Goal: Transaction & Acquisition: Purchase product/service

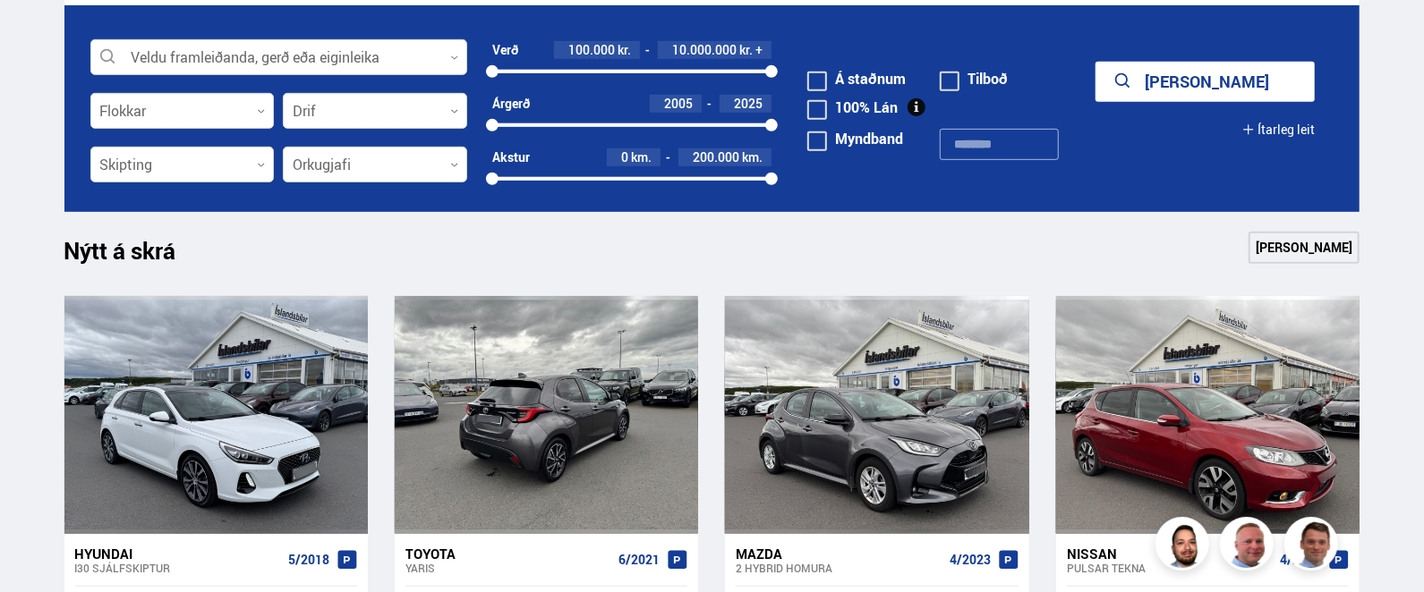
scroll to position [594, 0]
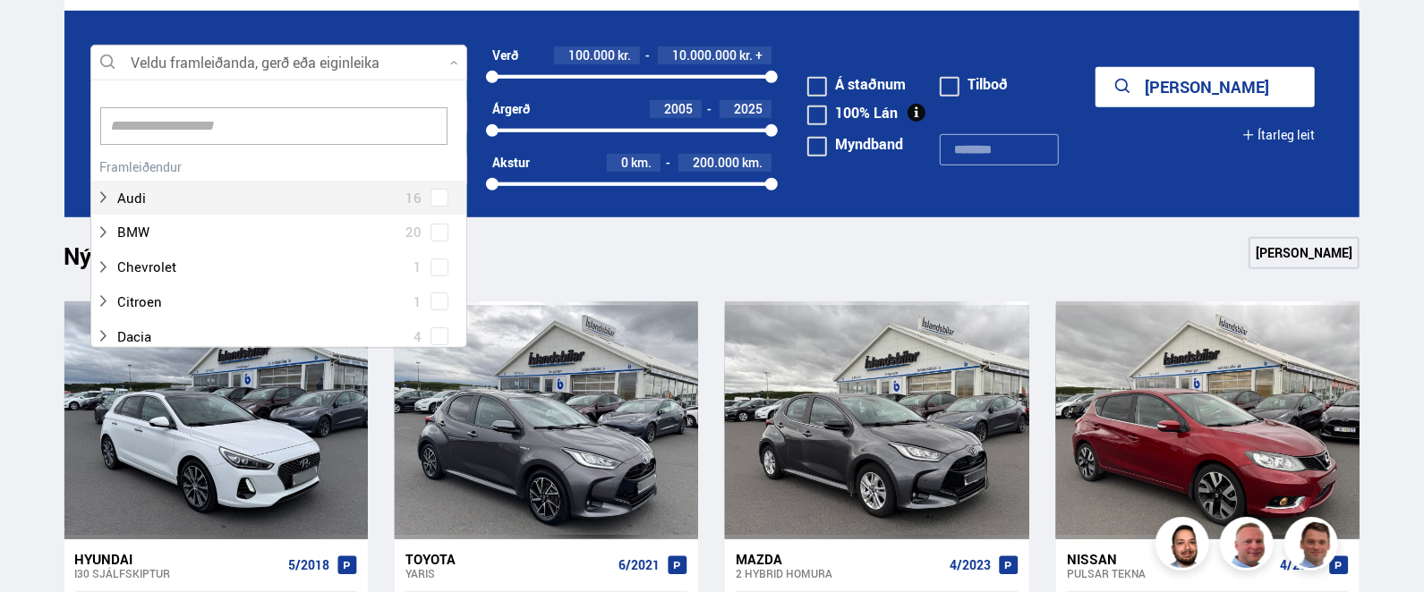
click at [197, 58] on div at bounding box center [278, 64] width 377 height 36
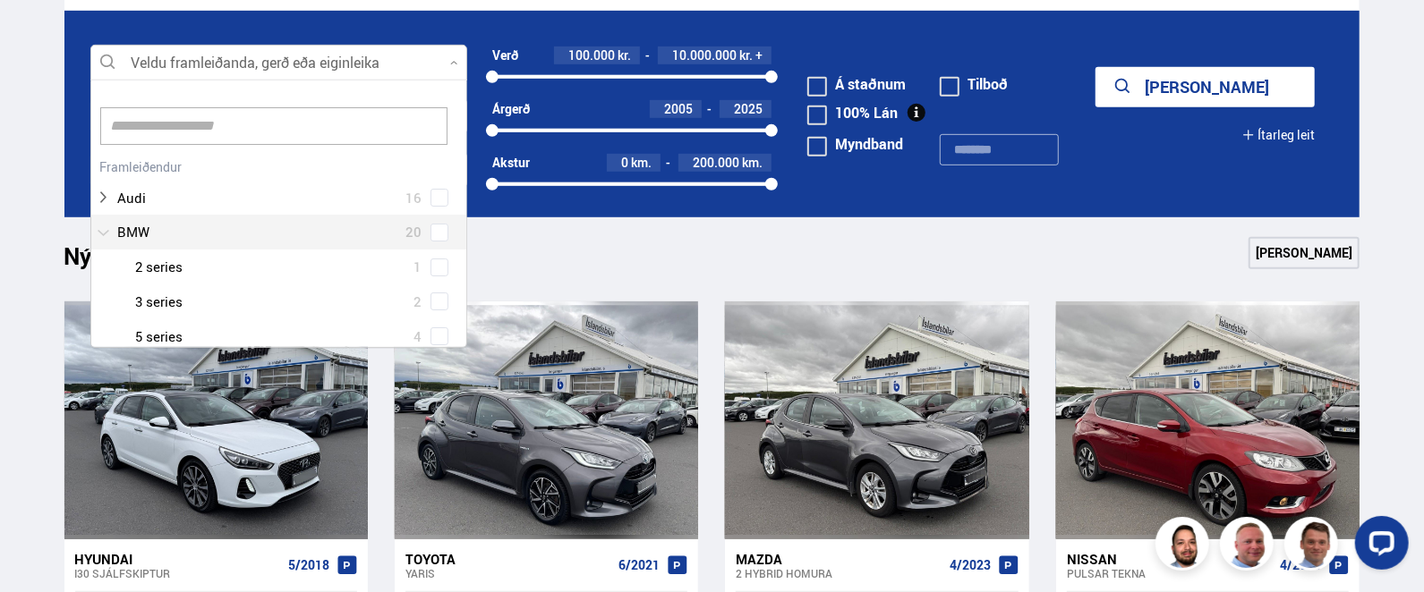
click at [111, 237] on div at bounding box center [261, 232] width 330 height 26
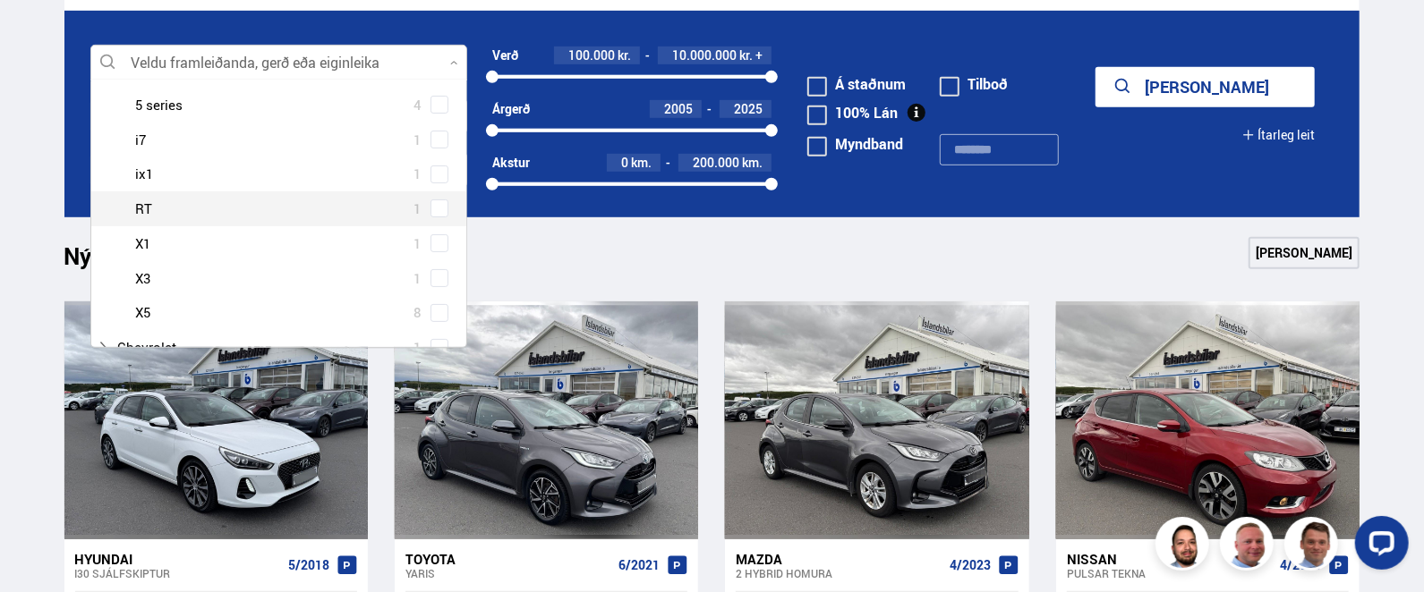
scroll to position [268, 0]
click at [145, 212] on div at bounding box center [297, 207] width 330 height 26
click at [439, 210] on span at bounding box center [439, 207] width 18 height 18
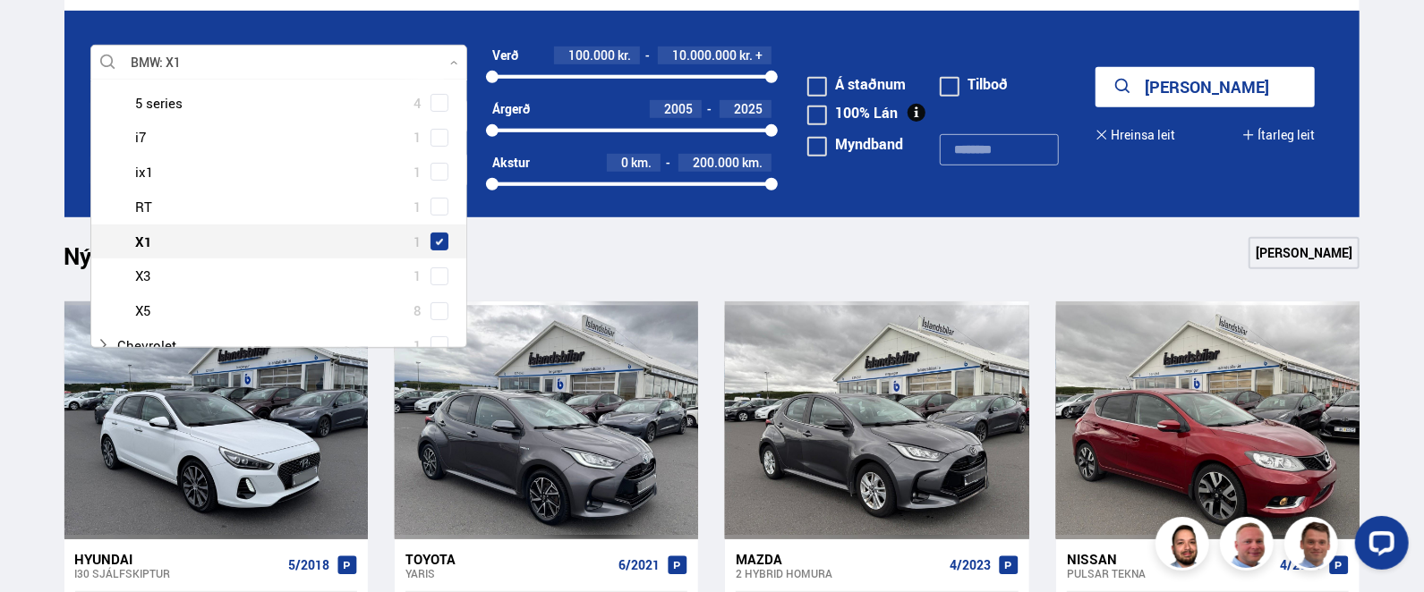
scroll to position [302, 0]
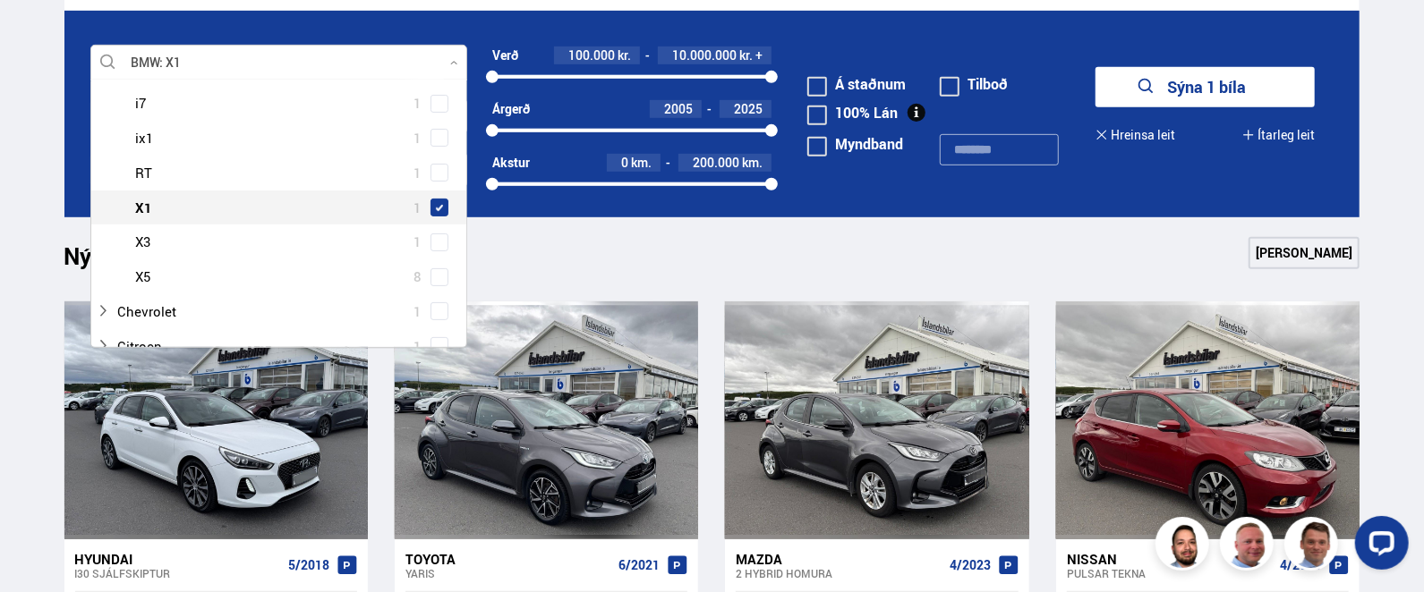
click at [436, 206] on span at bounding box center [439, 207] width 7 height 7
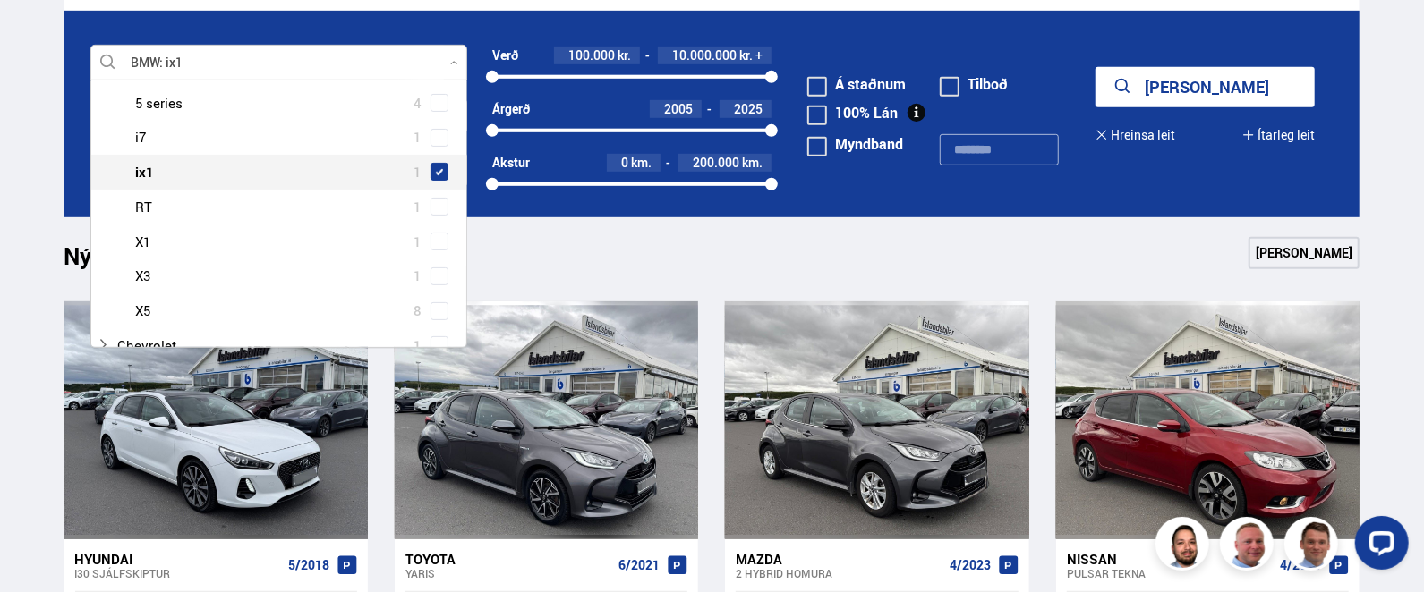
click at [432, 165] on span at bounding box center [439, 172] width 14 height 14
click at [1196, 75] on button "Sýna 1 bíla" at bounding box center [1204, 87] width 219 height 40
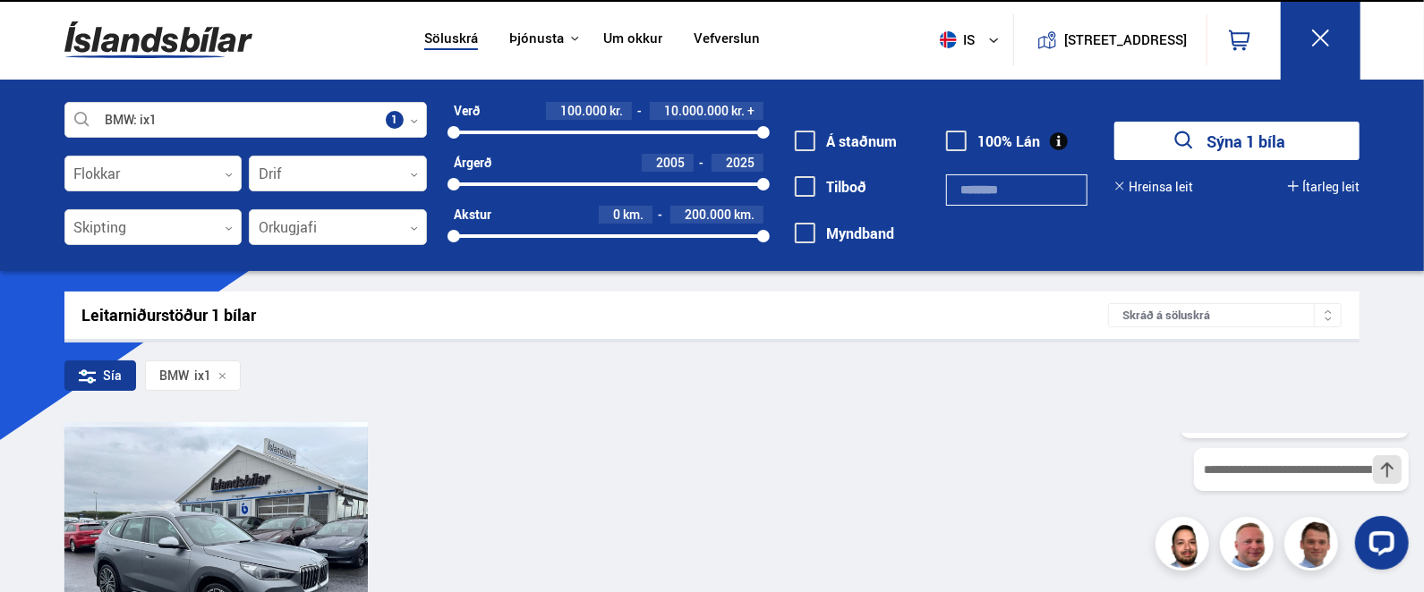
scroll to position [89, 0]
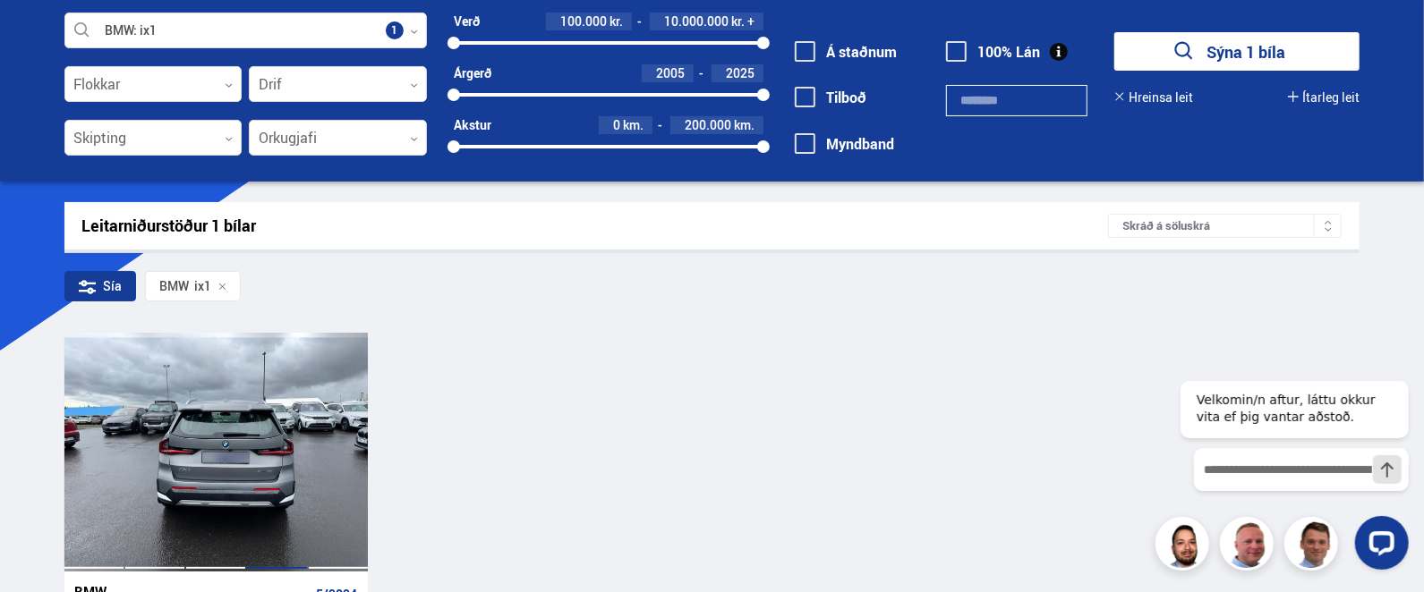
click at [253, 461] on div at bounding box center [276, 452] width 61 height 238
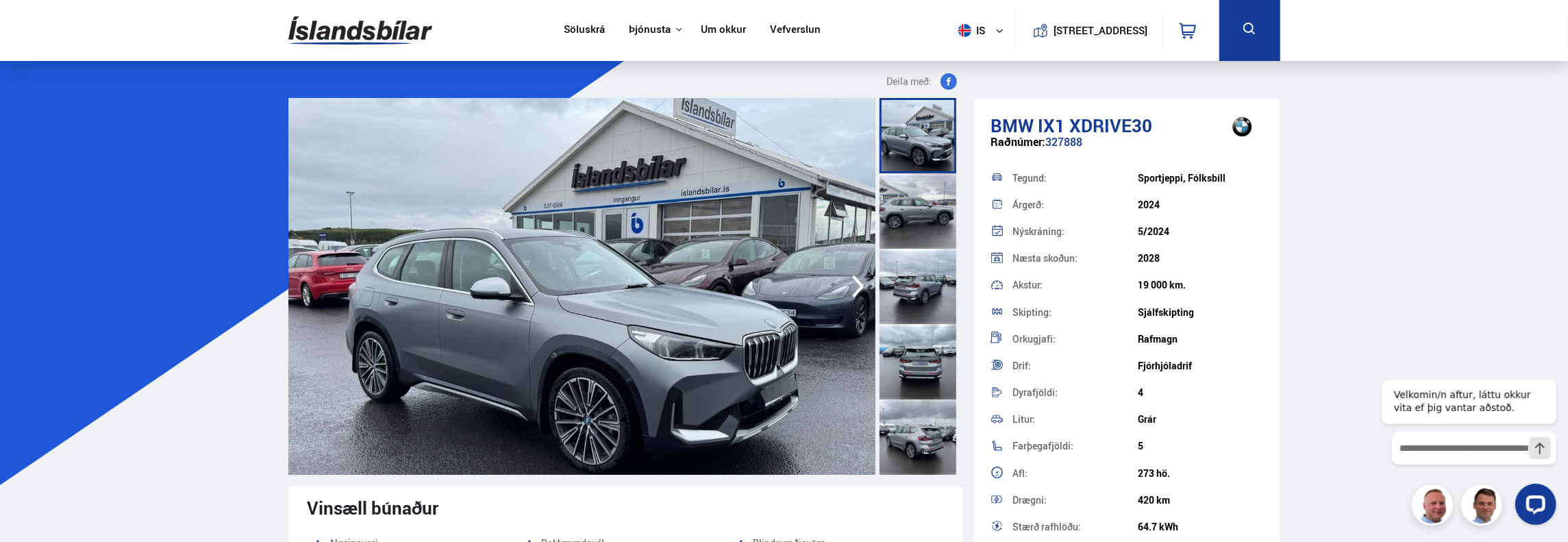
click at [923, 195] on div at bounding box center [918, 211] width 77 height 75
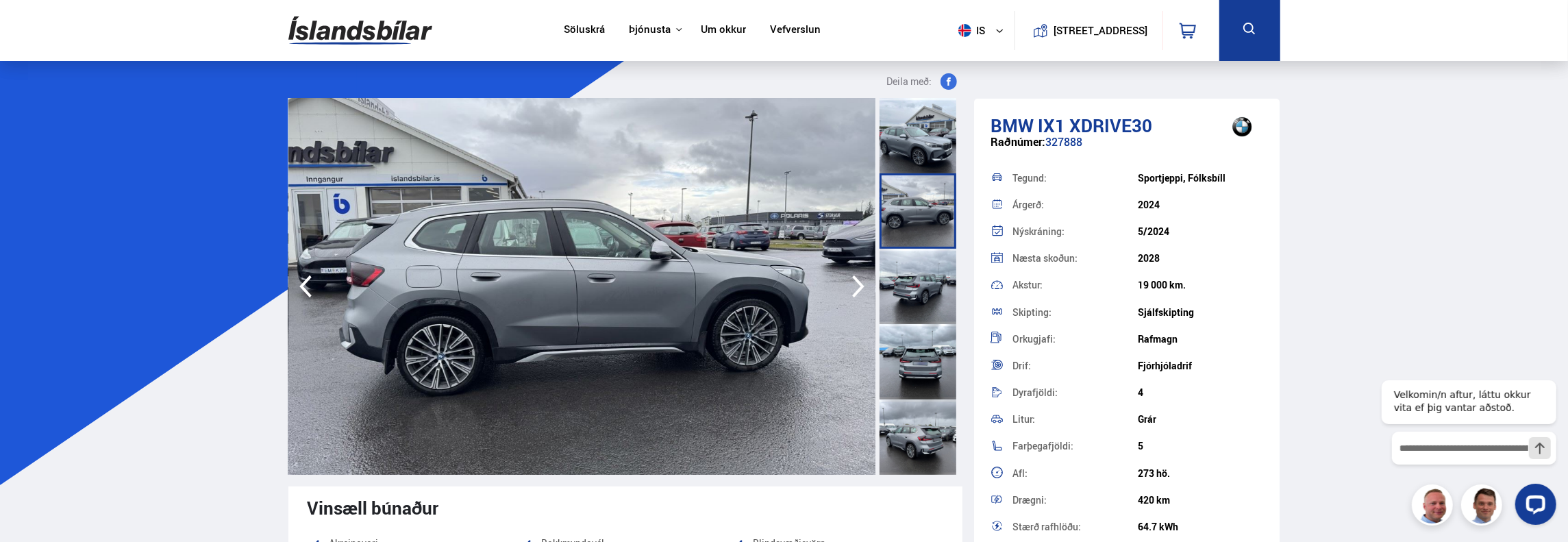
click at [919, 275] on div at bounding box center [918, 286] width 77 height 75
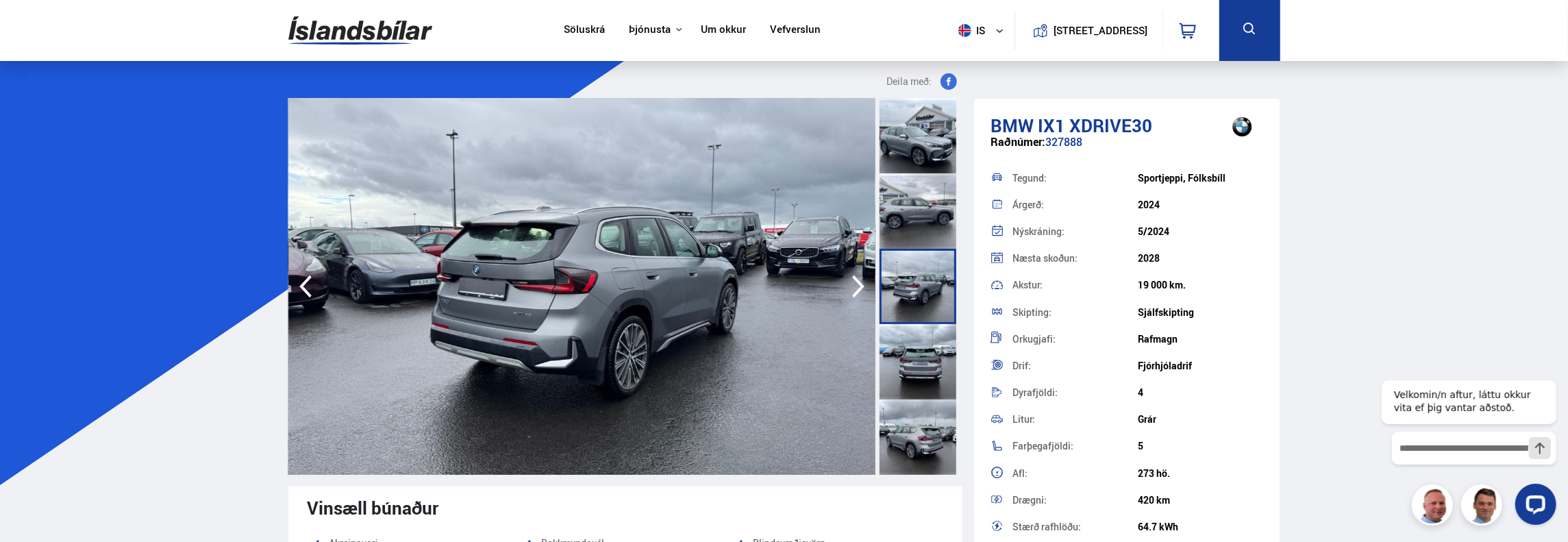
click at [922, 348] on div at bounding box center [918, 361] width 77 height 75
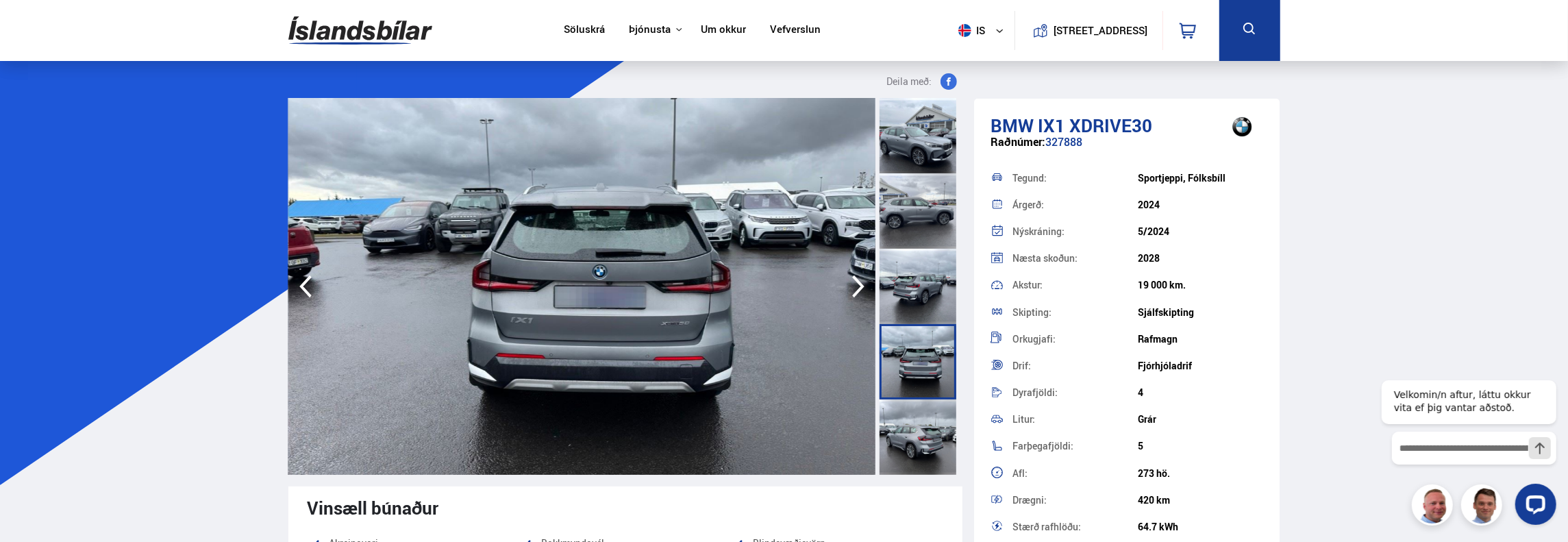
click at [923, 400] on div at bounding box center [918, 437] width 77 height 75
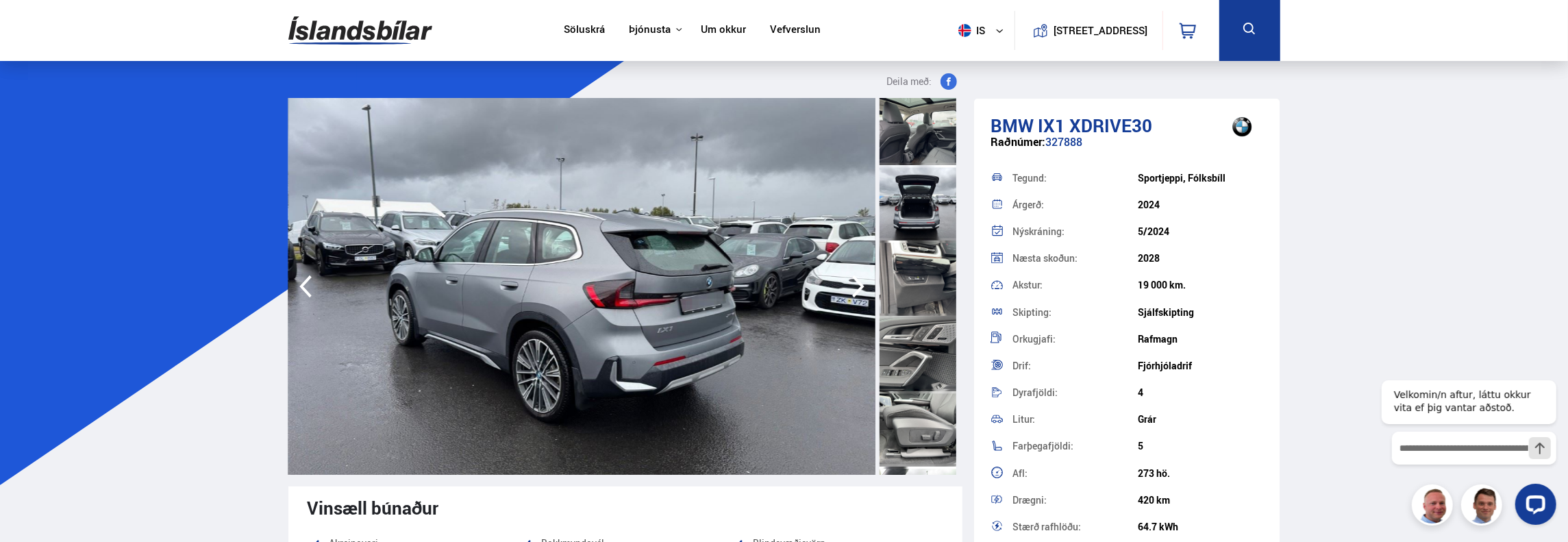
scroll to position [1370, 0]
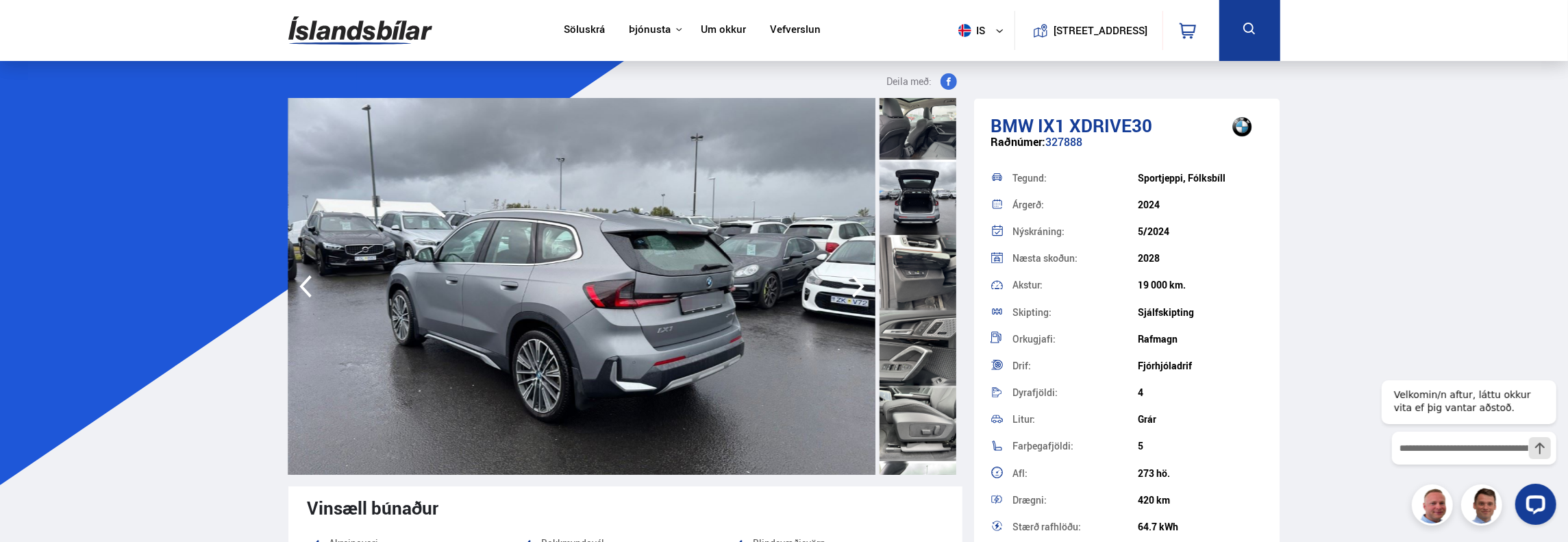
click at [929, 213] on div at bounding box center [918, 197] width 77 height 75
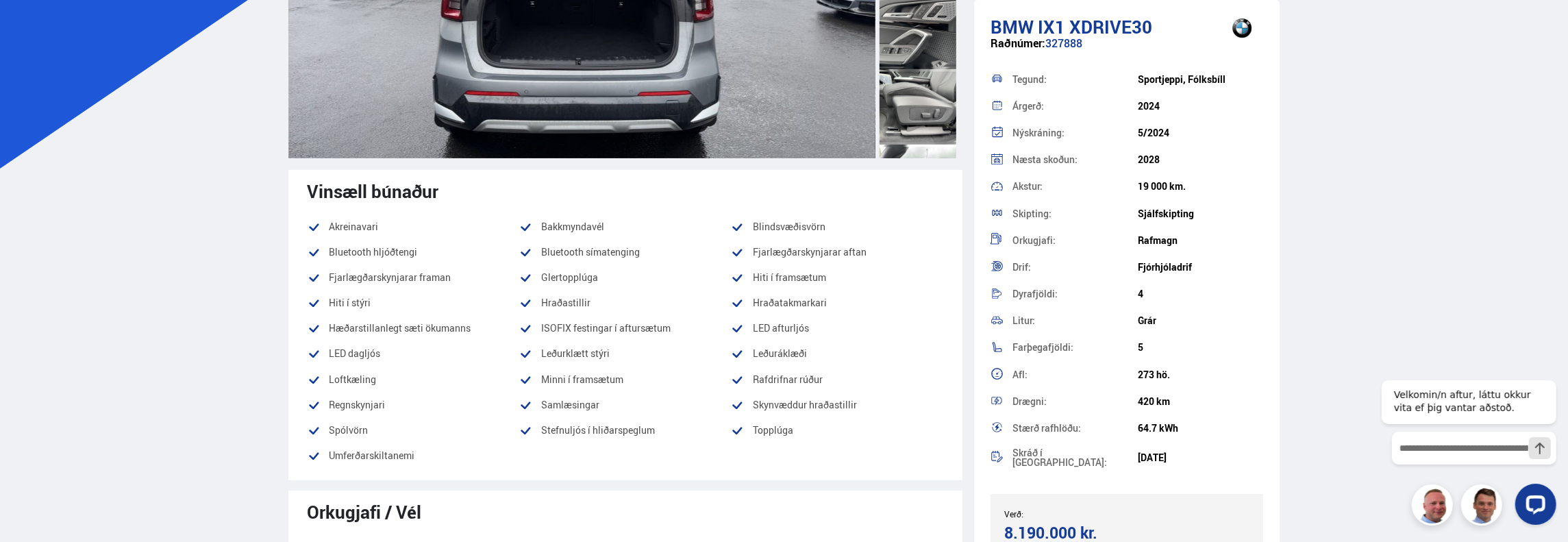
scroll to position [0, 0]
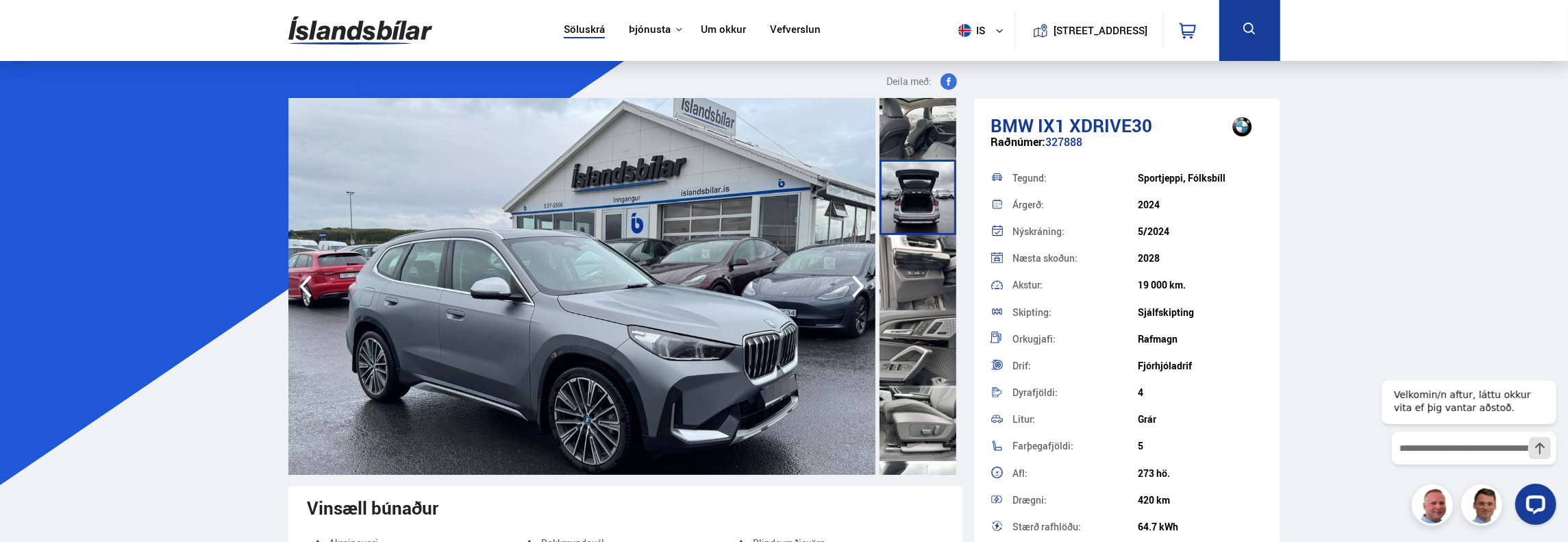
scroll to position [215, 0]
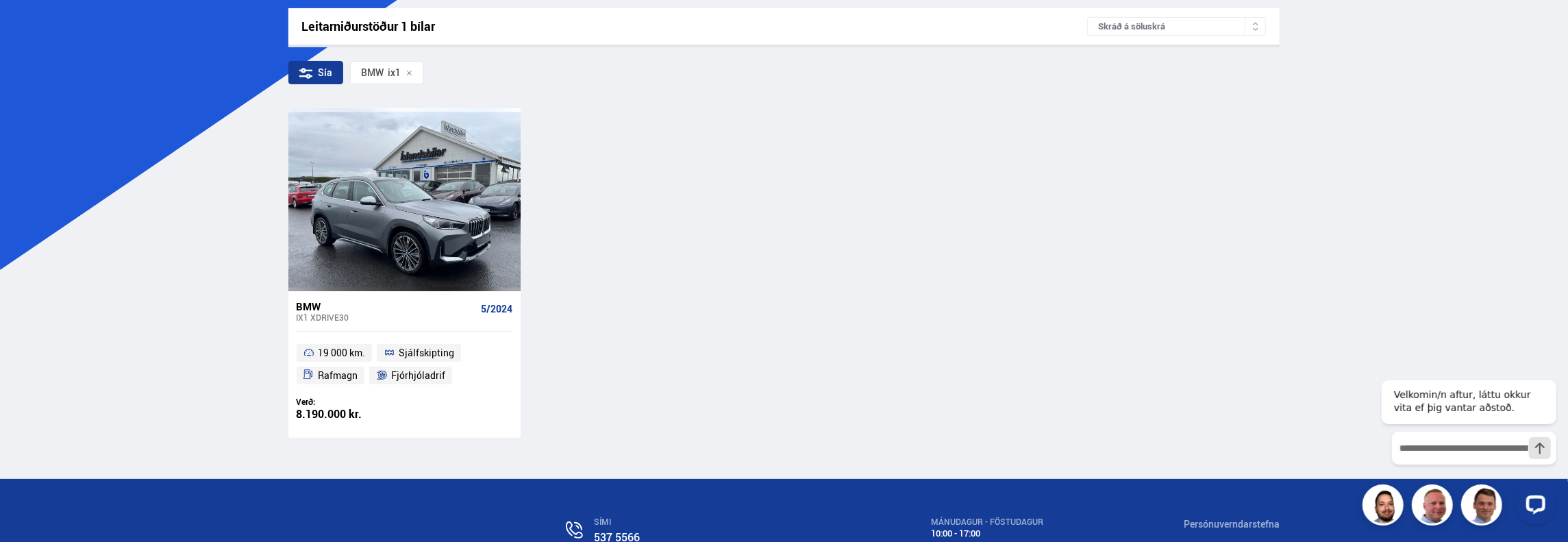
click at [1030, 176] on div "BMW ix1 XDRIVE30 5/2024 19 000 km. Sjálfskipting Rafmagn Fjórhjóladrif Verð: 8.…" at bounding box center [785, 273] width 992 height 329
